Goal: Information Seeking & Learning: Learn about a topic

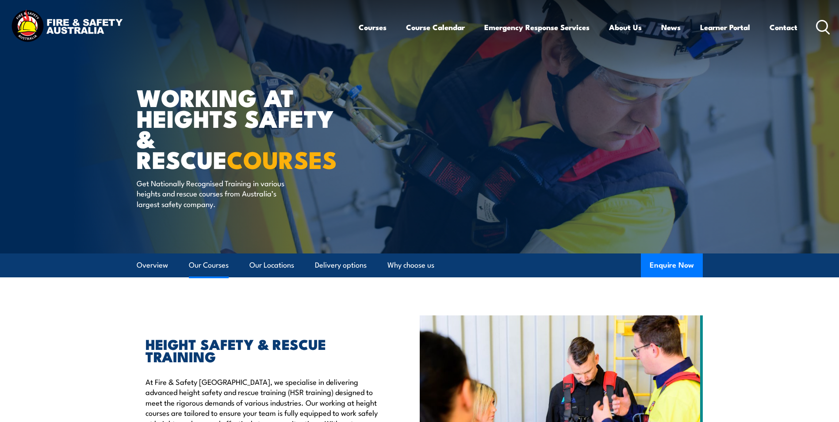
click at [216, 263] on link "Our Courses" at bounding box center [209, 265] width 40 height 23
click at [437, 27] on link "Course Calendar" at bounding box center [435, 26] width 59 height 23
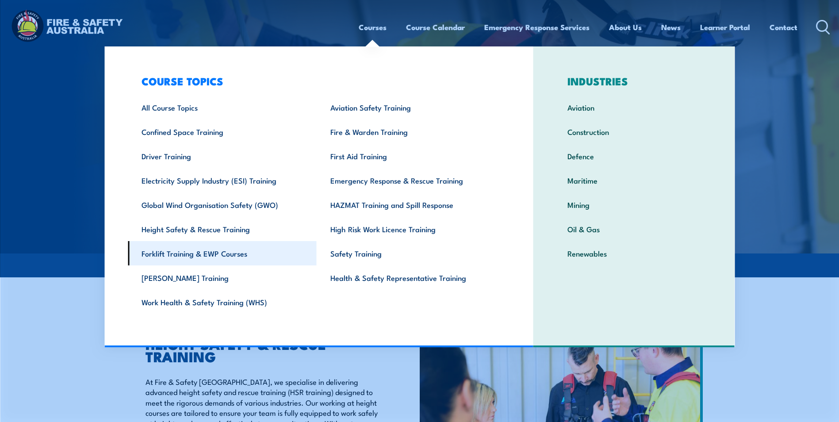
click at [196, 256] on link "Forklift Training & EWP Courses" at bounding box center [222, 253] width 189 height 24
click at [197, 252] on link "Forklift Training & EWP Courses" at bounding box center [222, 253] width 189 height 24
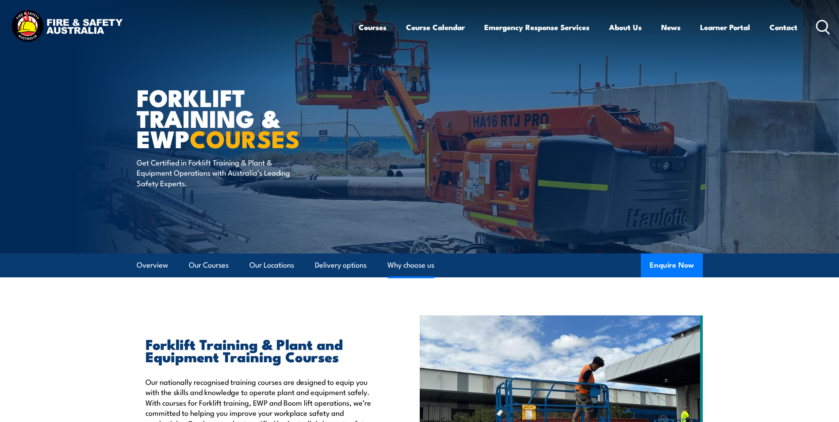
click at [409, 264] on link "Why choose us" at bounding box center [411, 265] width 47 height 23
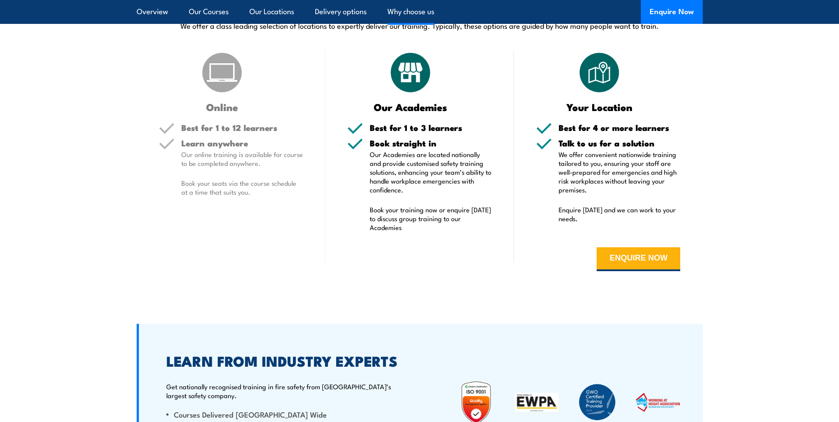
scroll to position [1988, 0]
